Goal: Task Accomplishment & Management: Complete application form

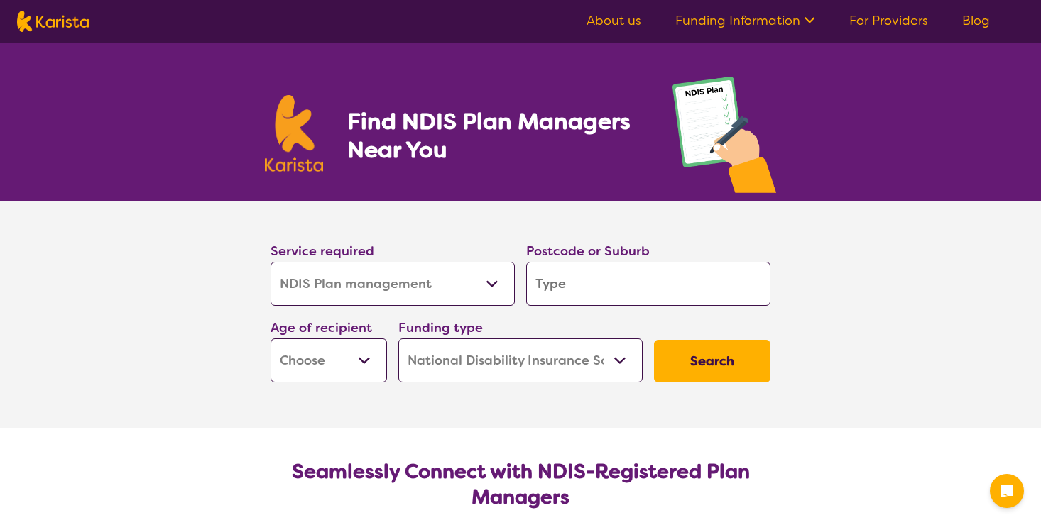
select select "NDIS Plan management"
select select "NDIS"
select select "NDIS Plan management"
select select "NDIS"
click at [564, 284] on input "search" at bounding box center [648, 284] width 244 height 44
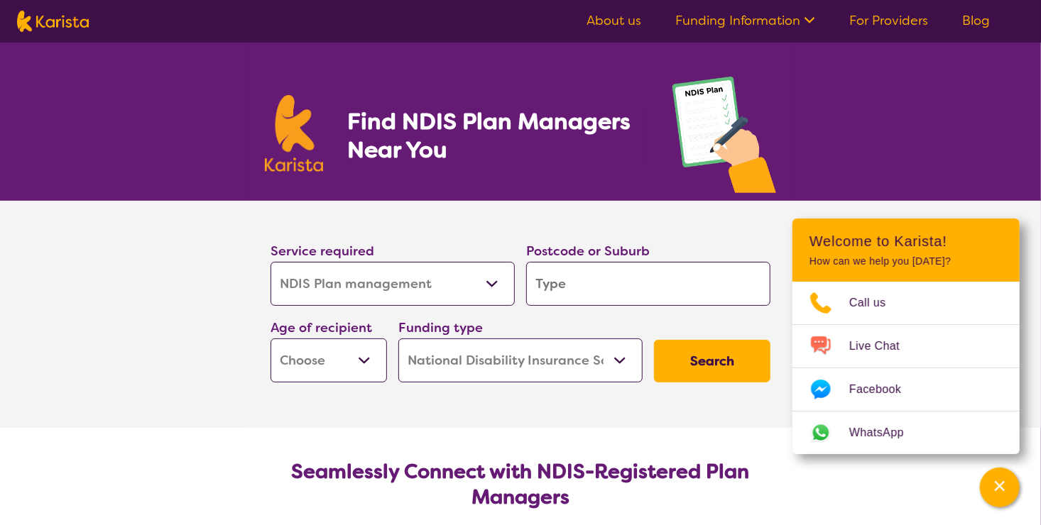
type input "3"
click at [170, 267] on section "Service required Allied Health Assistant Assessment ([MEDICAL_DATA] or [MEDICAL…" at bounding box center [520, 314] width 1041 height 227
